Goal: Task Accomplishment & Management: Manage account settings

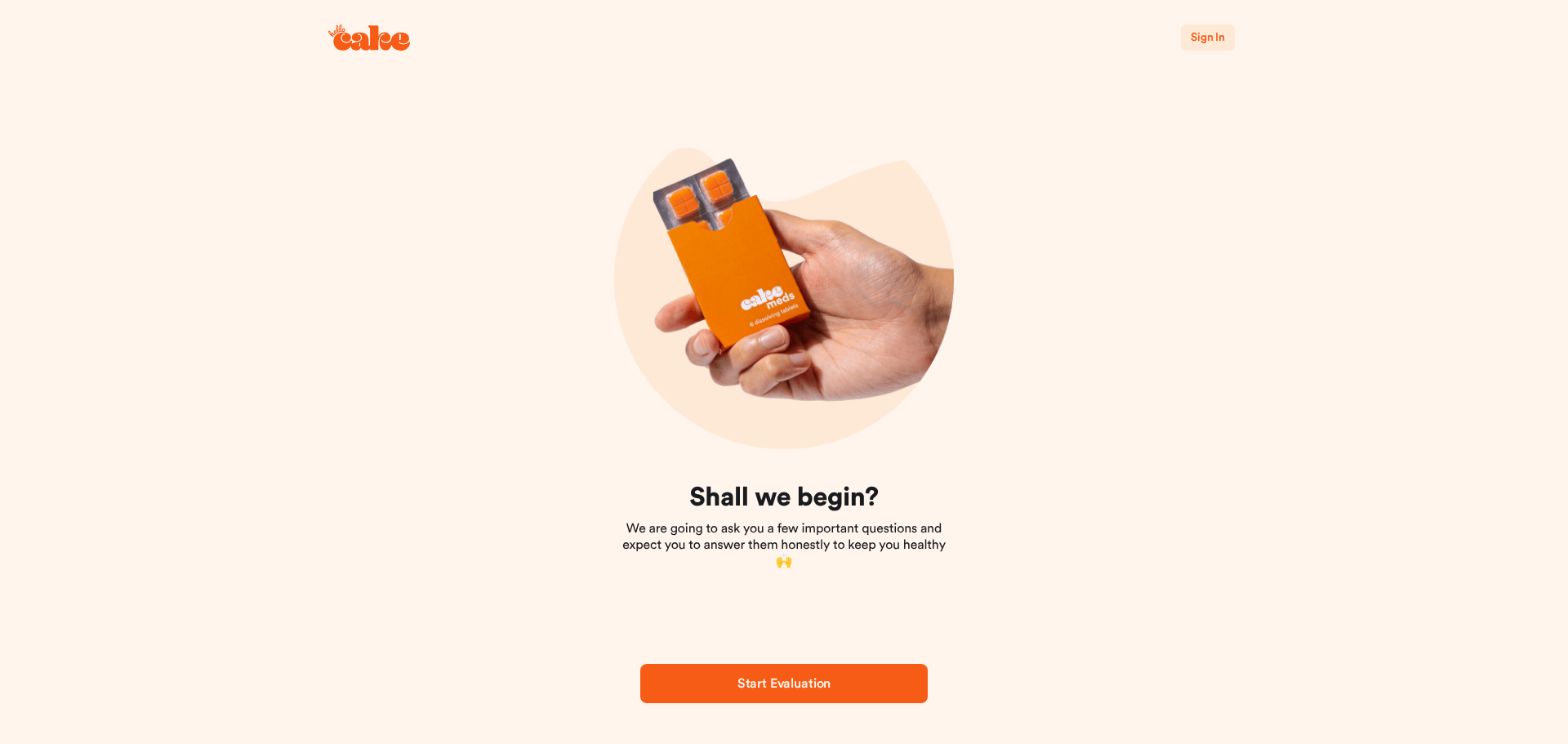
click at [1199, 35] on span "Sign In" at bounding box center [1208, 38] width 35 height 12
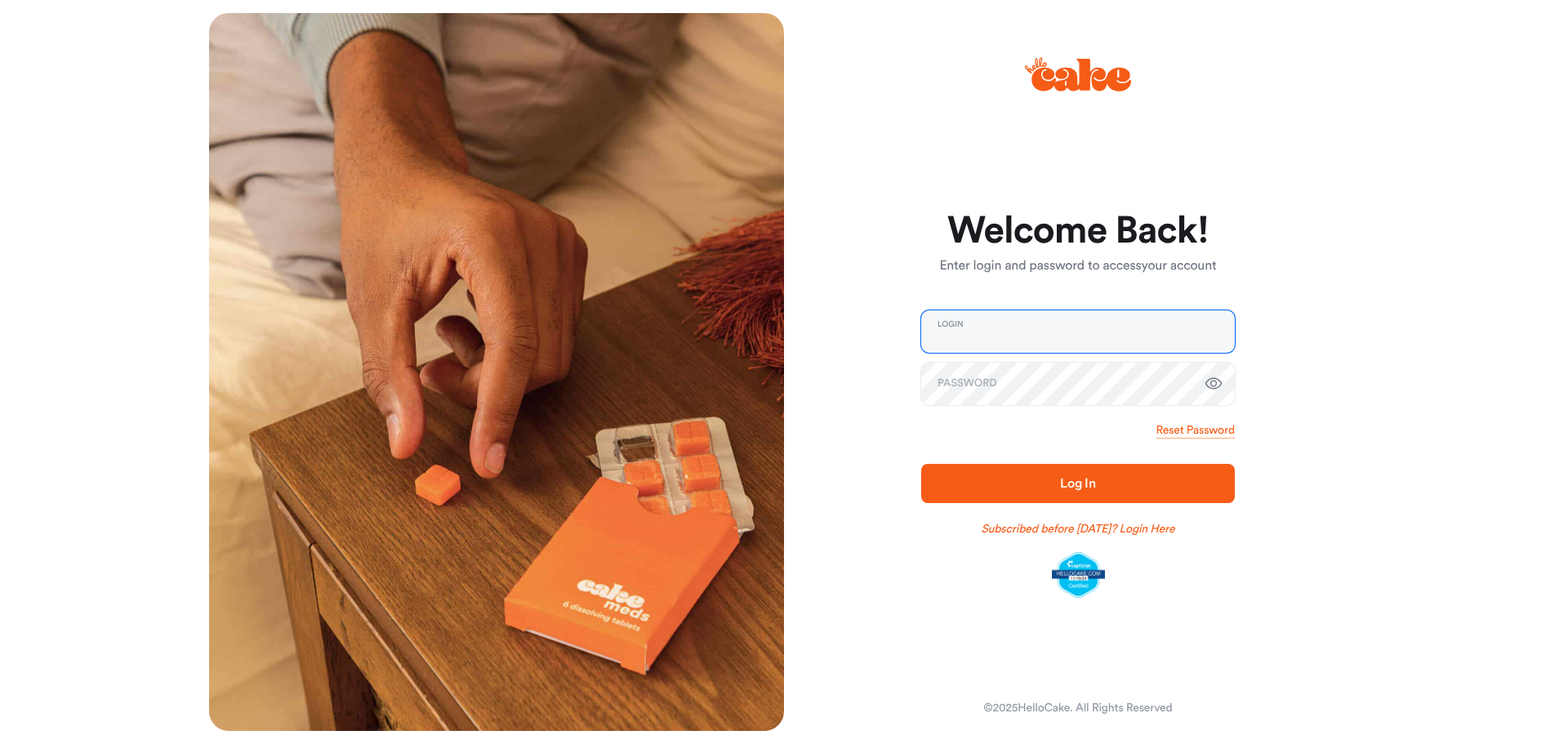
click at [1126, 329] on input "email" at bounding box center [1078, 331] width 314 height 43
type input "**********"
click at [1080, 488] on span "Log In" at bounding box center [1078, 483] width 36 height 13
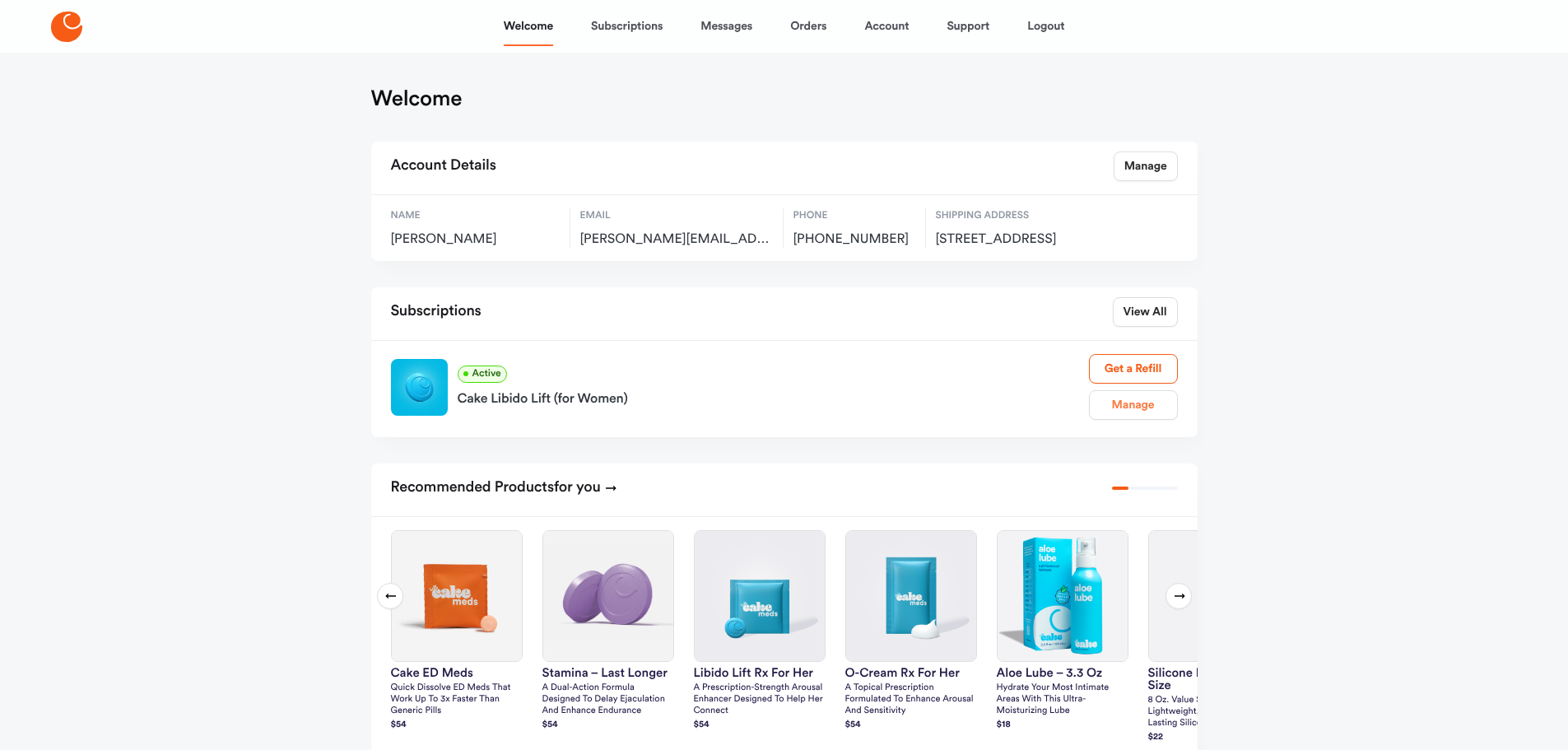
click at [1127, 420] on link "Manage" at bounding box center [1133, 405] width 89 height 30
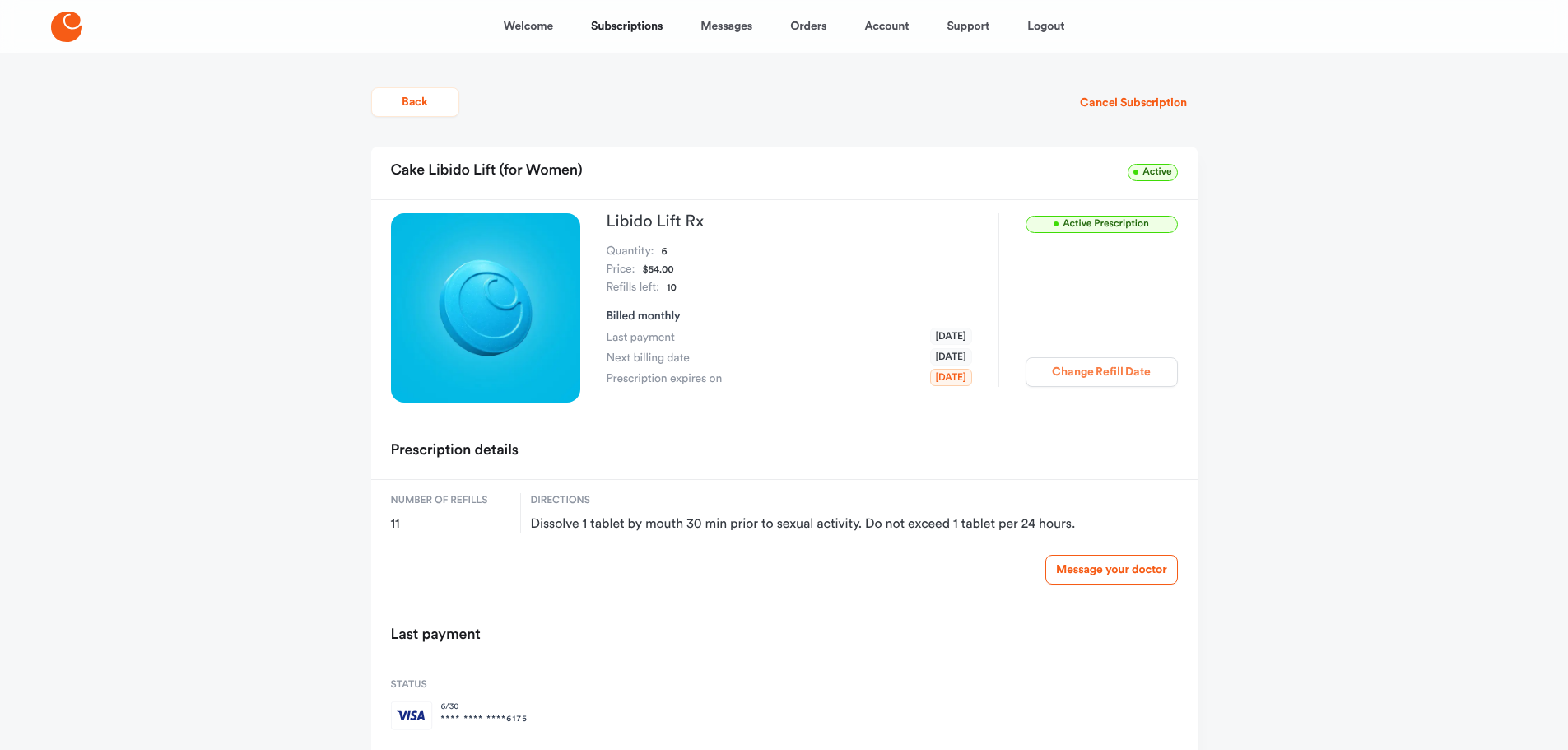
click at [1078, 374] on button "Change Refill Date" at bounding box center [1101, 372] width 153 height 30
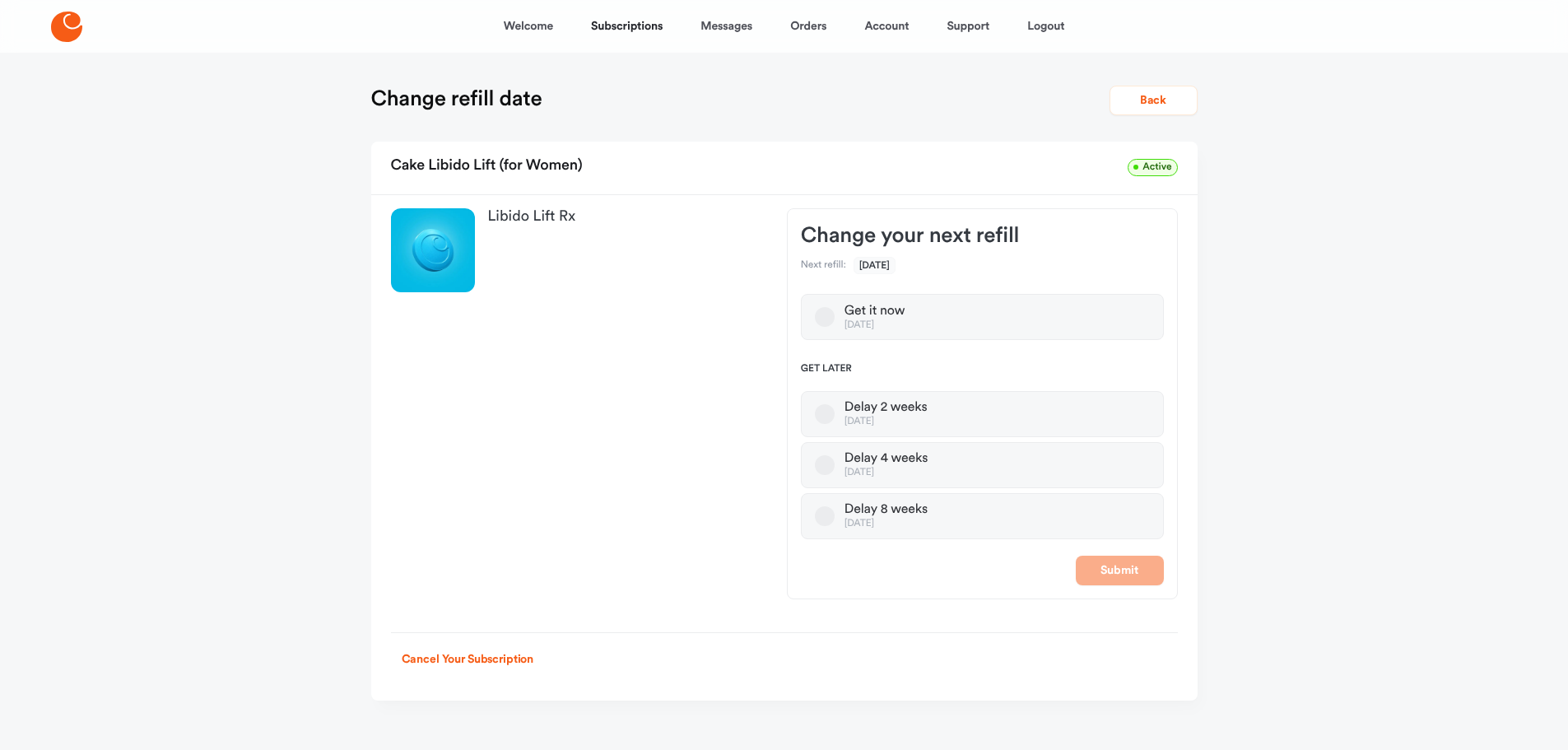
click at [822, 416] on button "Delay 2 weeks [DATE]" at bounding box center [825, 414] width 20 height 20
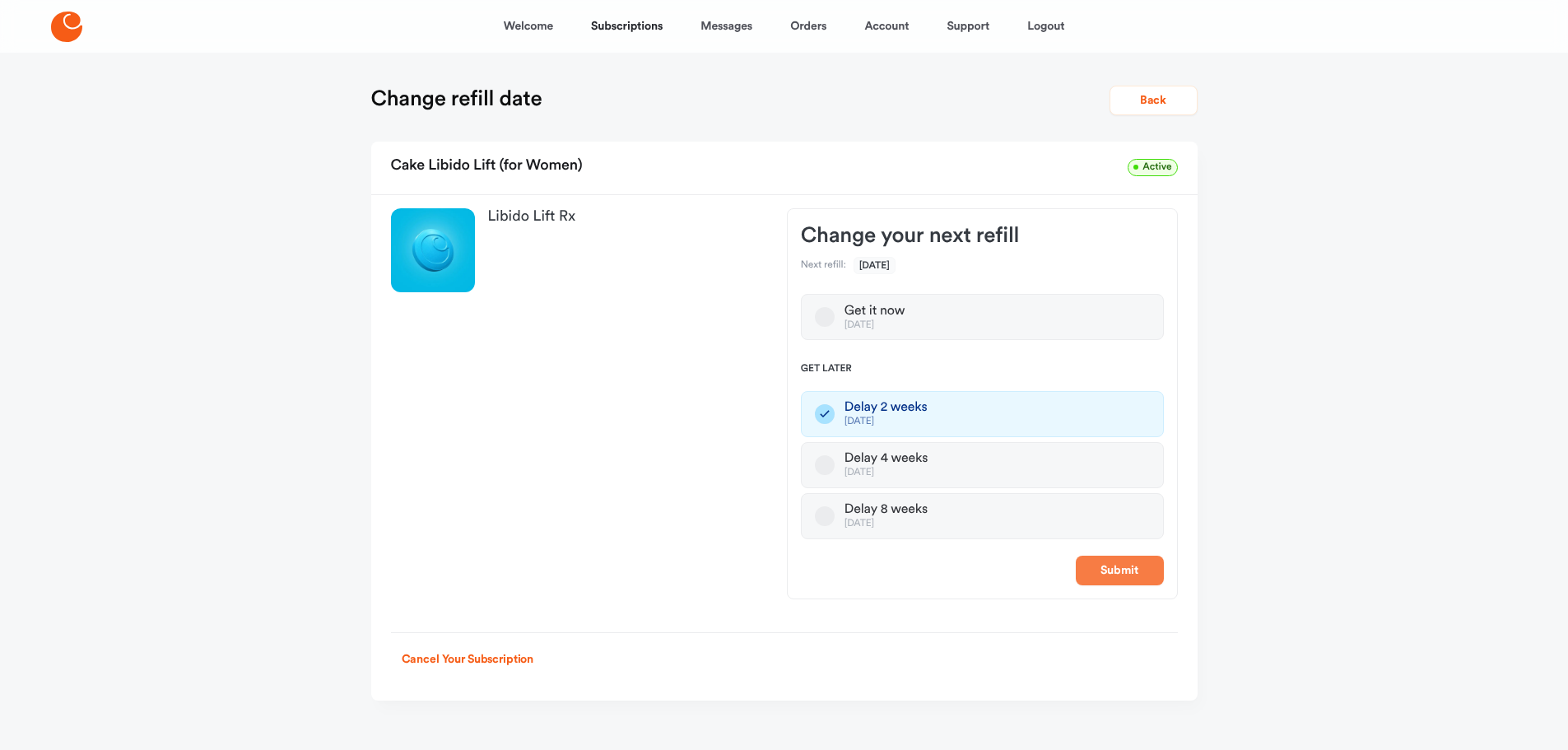
click at [1108, 569] on button "Submit" at bounding box center [1119, 570] width 88 height 30
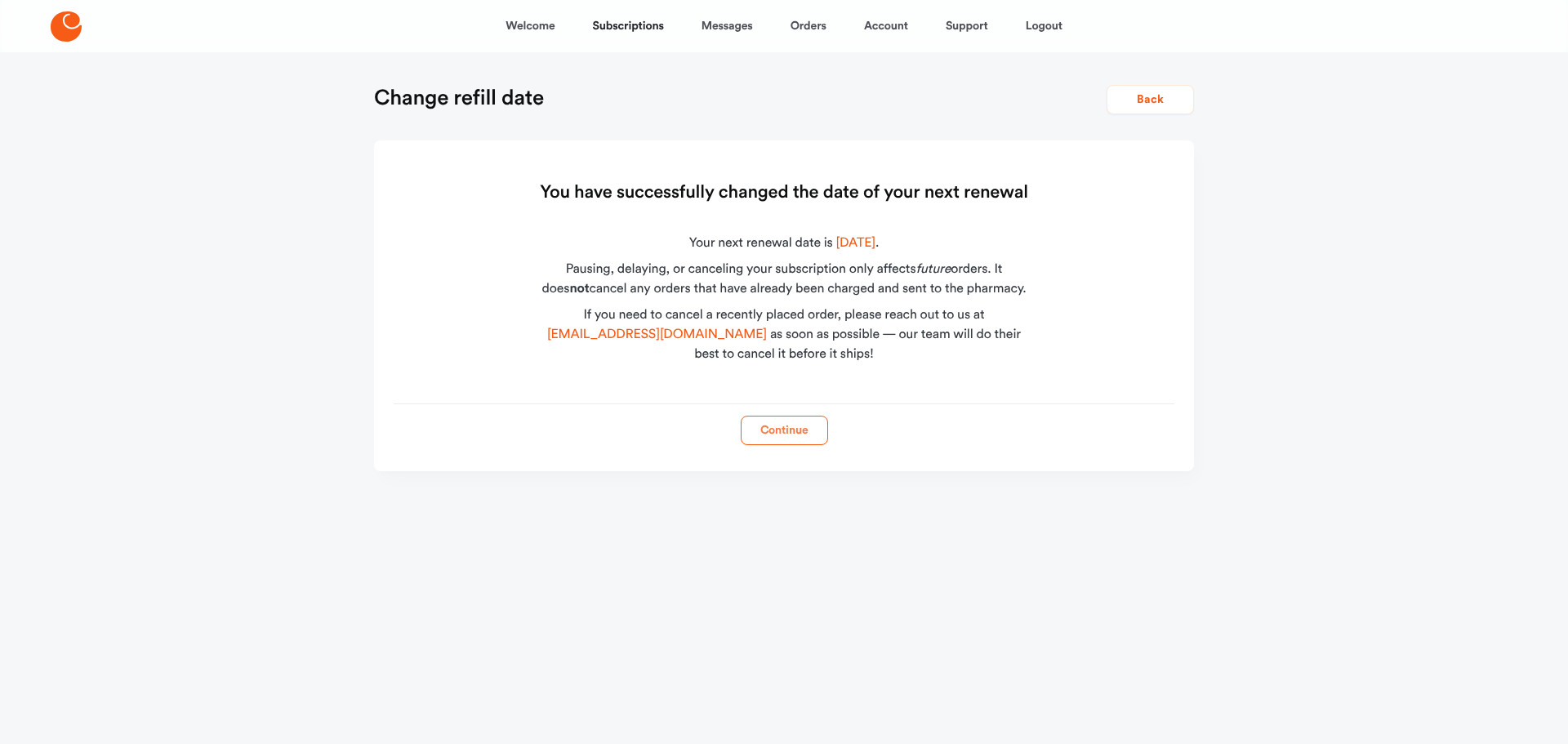
click at [786, 431] on button "Continue" at bounding box center [784, 430] width 87 height 30
